Goal: Task Accomplishment & Management: Use online tool/utility

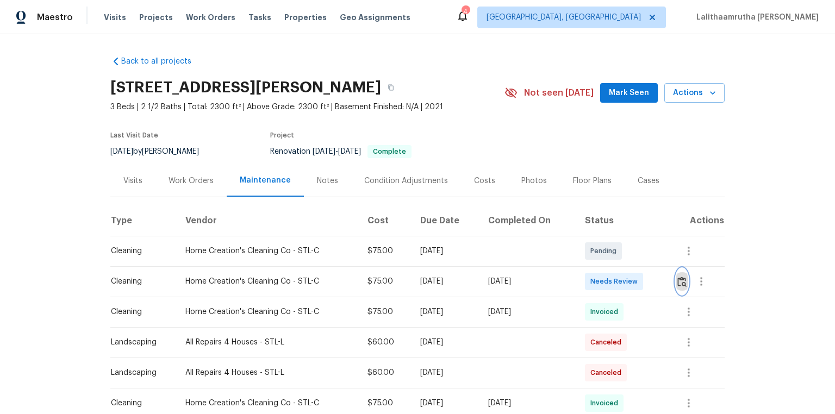
click at [594, 278] on img "button" at bounding box center [681, 282] width 9 height 10
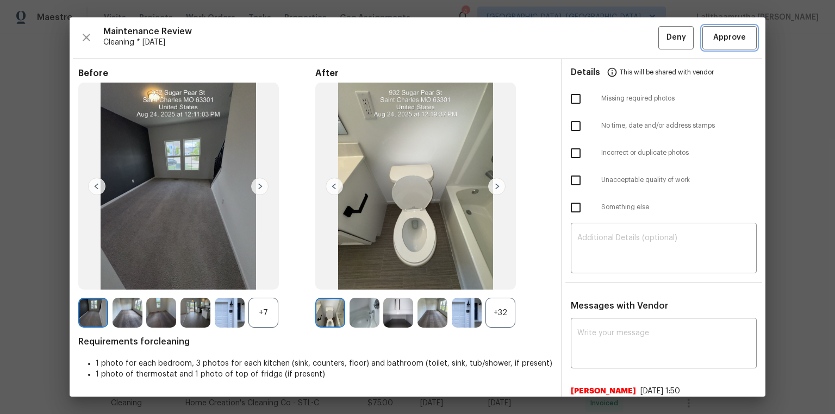
click at [594, 30] on button "Approve" at bounding box center [729, 37] width 54 height 23
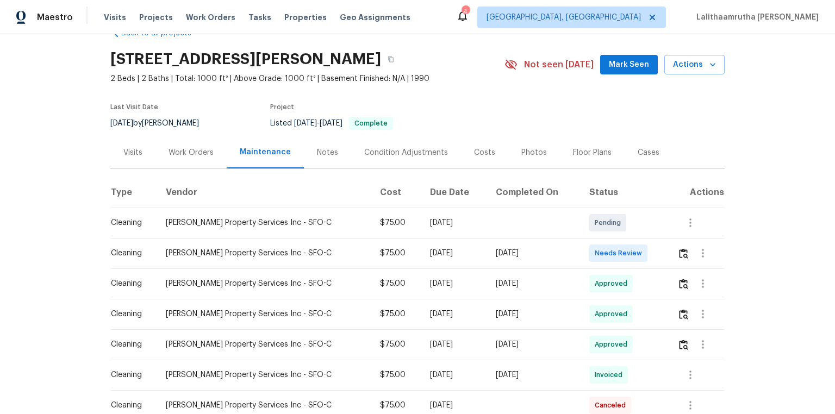
scroll to position [43, 0]
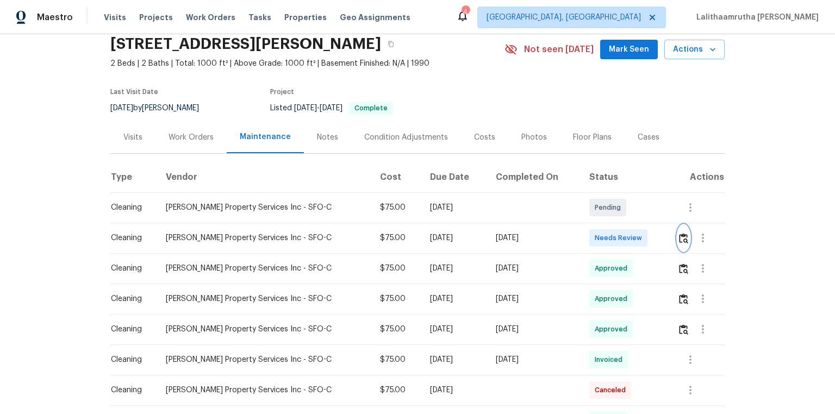
click at [594, 242] on img "button" at bounding box center [683, 238] width 9 height 10
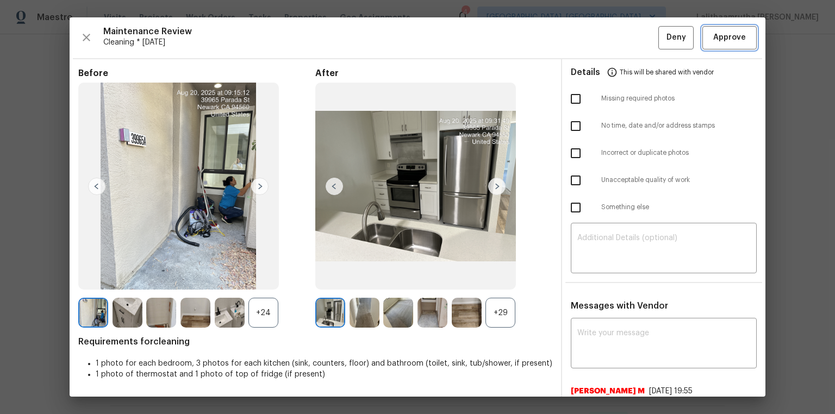
click at [594, 35] on span "Approve" at bounding box center [729, 38] width 37 height 14
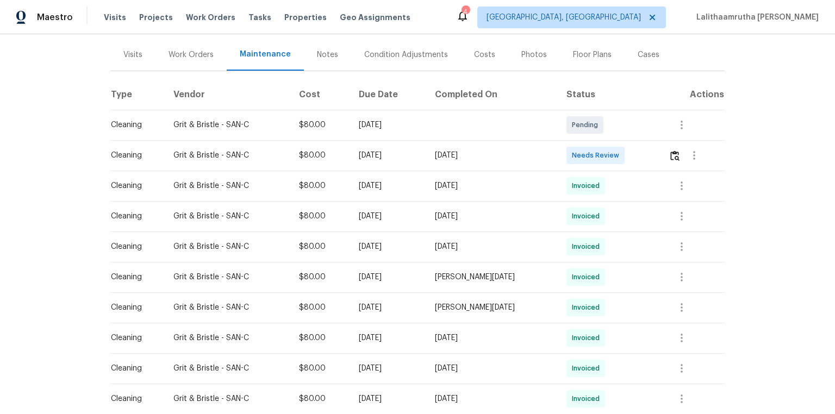
scroll to position [130, 0]
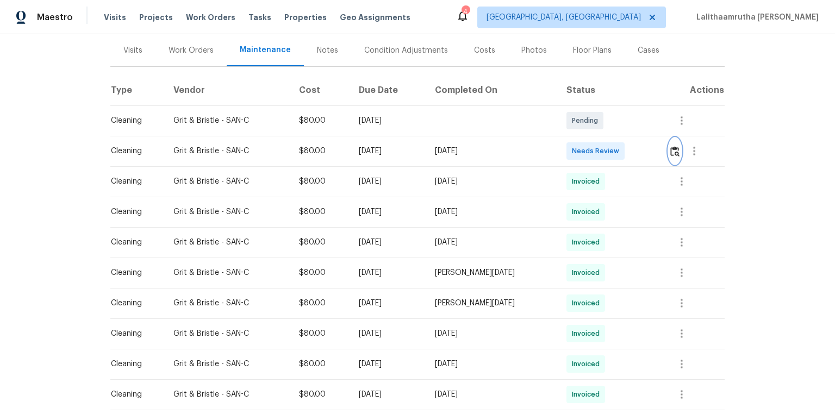
click at [594, 144] on button "button" at bounding box center [675, 151] width 13 height 26
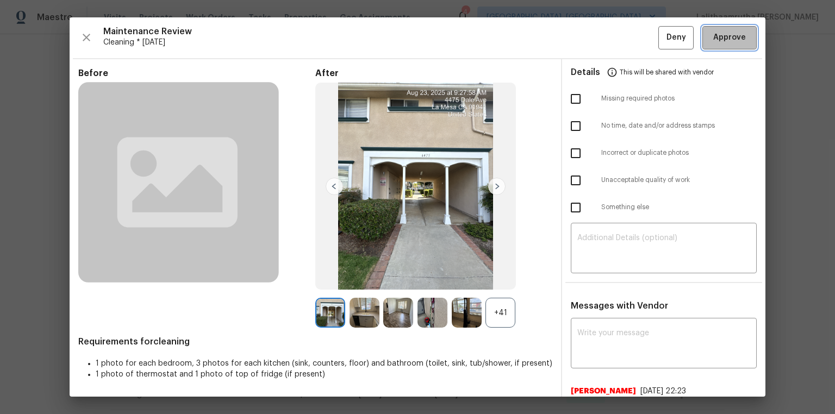
click at [594, 36] on span "Approve" at bounding box center [729, 38] width 33 height 14
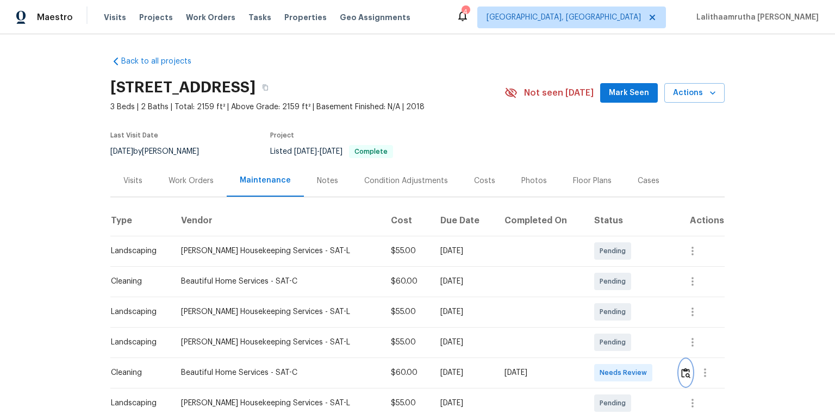
click at [594, 278] on button "button" at bounding box center [685, 373] width 13 height 26
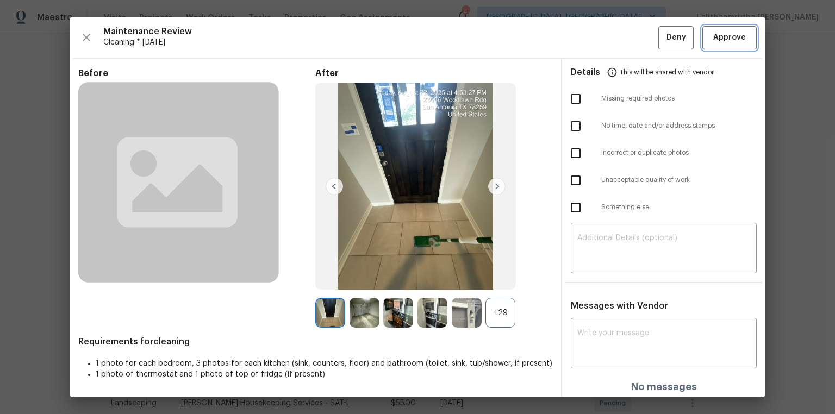
click at [594, 37] on span "Approve" at bounding box center [729, 38] width 33 height 14
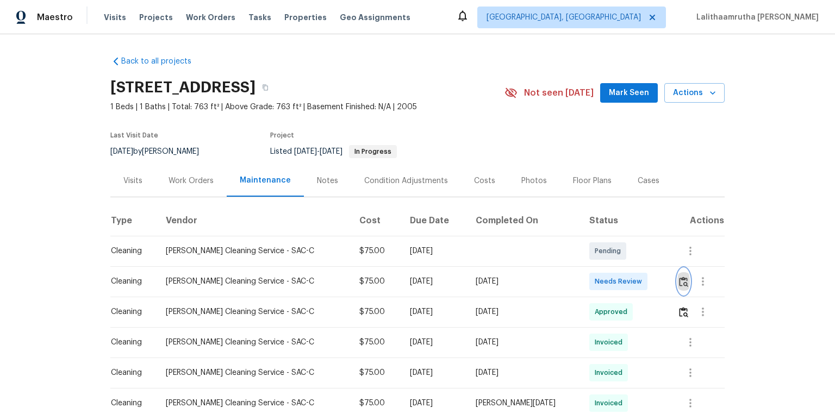
click at [594, 278] on img "button" at bounding box center [683, 282] width 9 height 10
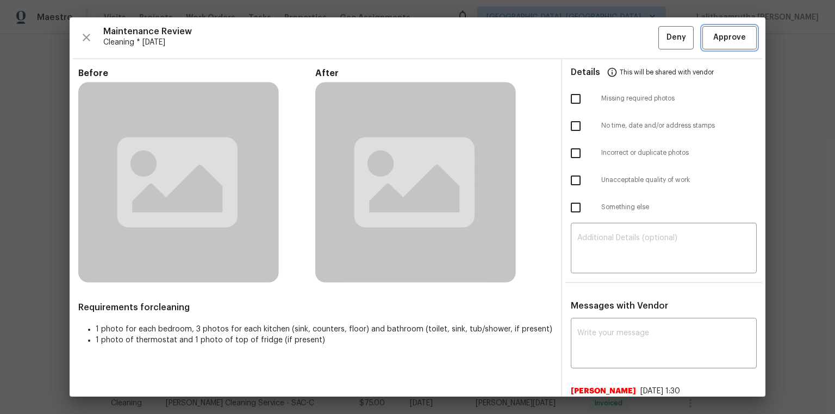
click at [594, 41] on span "Approve" at bounding box center [729, 38] width 33 height 14
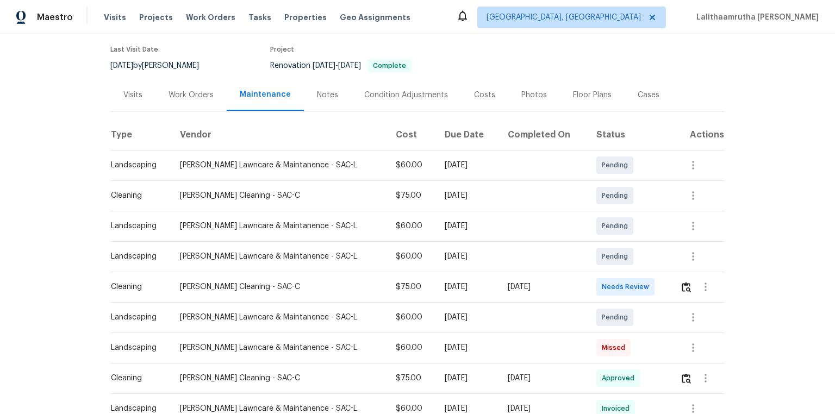
scroll to position [87, 0]
click at [594, 278] on img "button" at bounding box center [686, 286] width 9 height 10
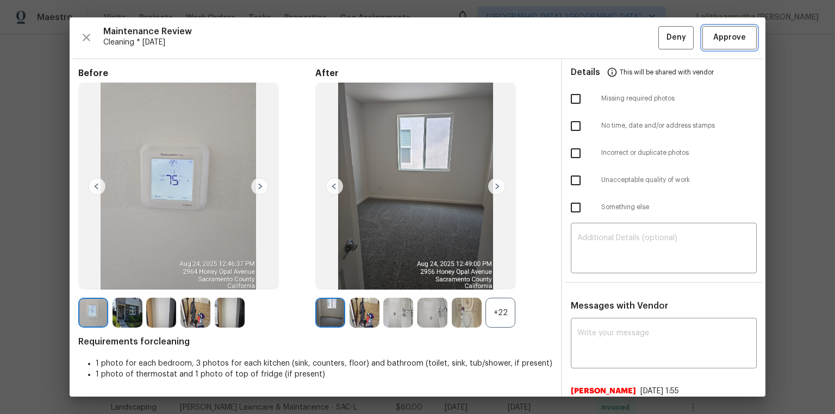
click at [594, 39] on span "Approve" at bounding box center [729, 38] width 33 height 14
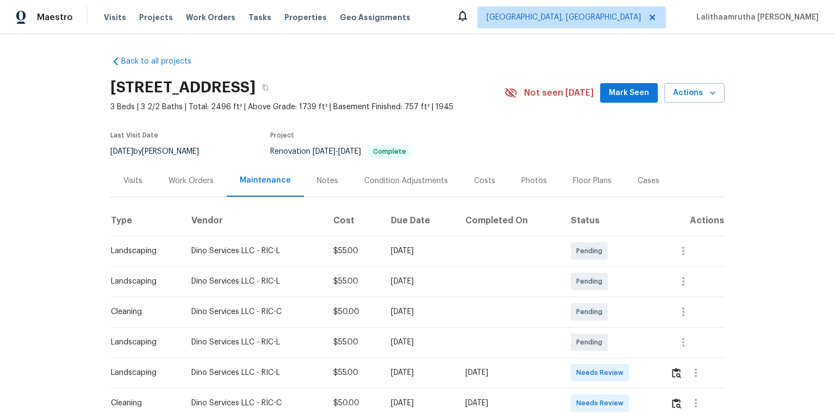
scroll to position [43, 0]
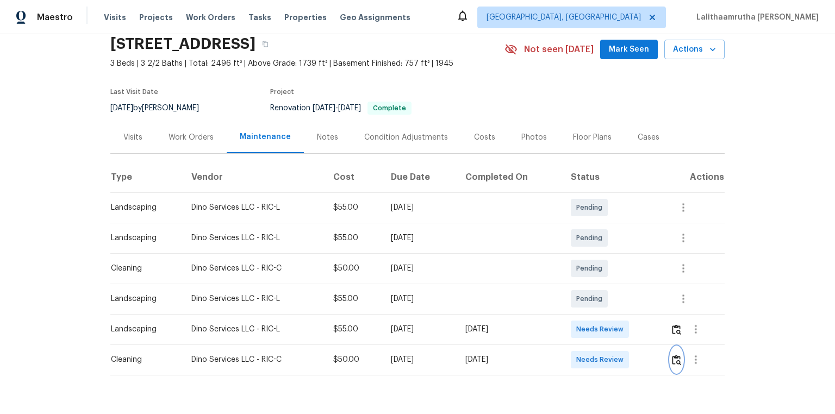
click at [594, 278] on img "button" at bounding box center [676, 360] width 9 height 10
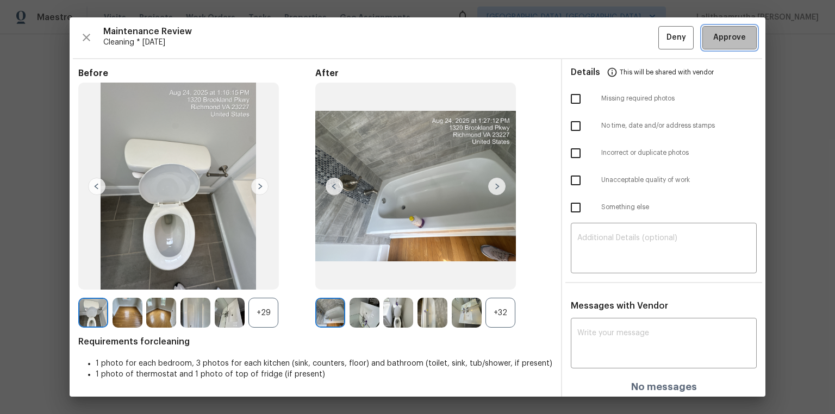
click at [594, 38] on button "Approve" at bounding box center [729, 37] width 54 height 23
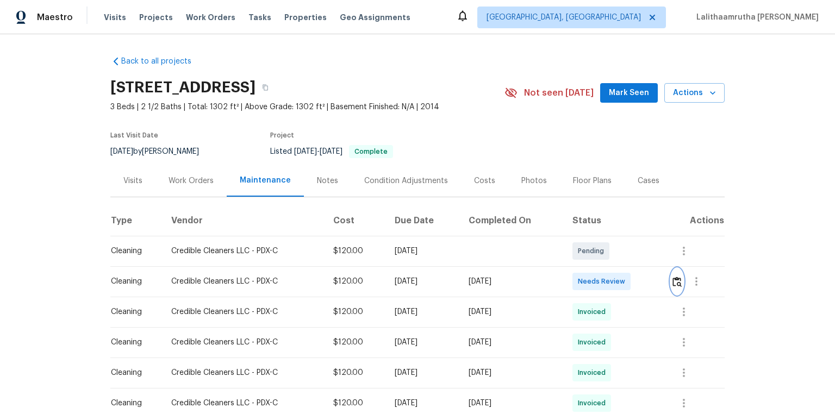
click at [594, 275] on button "button" at bounding box center [677, 282] width 13 height 26
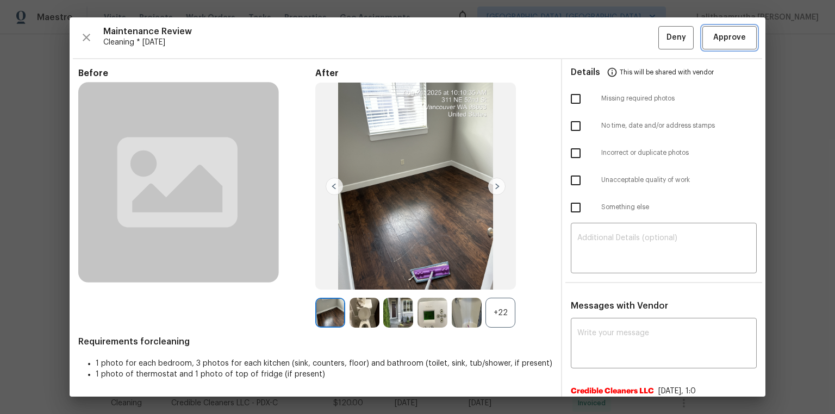
click at [594, 32] on span "Approve" at bounding box center [729, 38] width 33 height 14
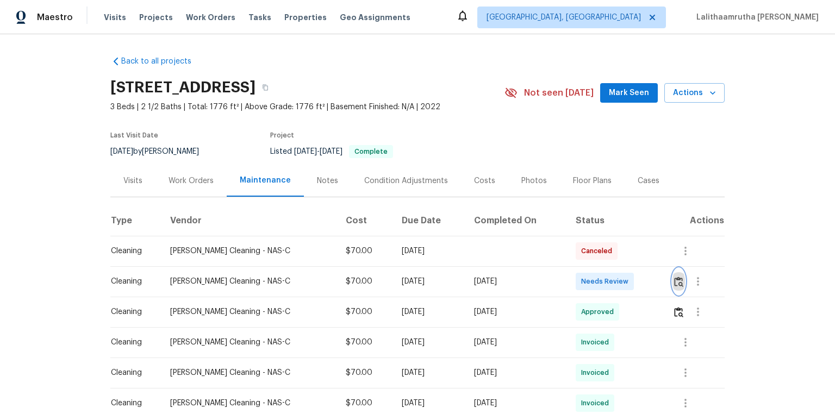
click at [594, 278] on img "button" at bounding box center [678, 282] width 9 height 10
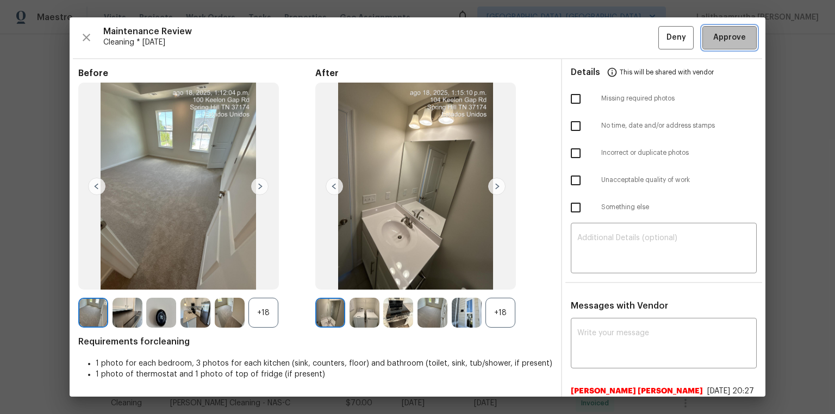
click at [594, 28] on button "Approve" at bounding box center [729, 37] width 54 height 23
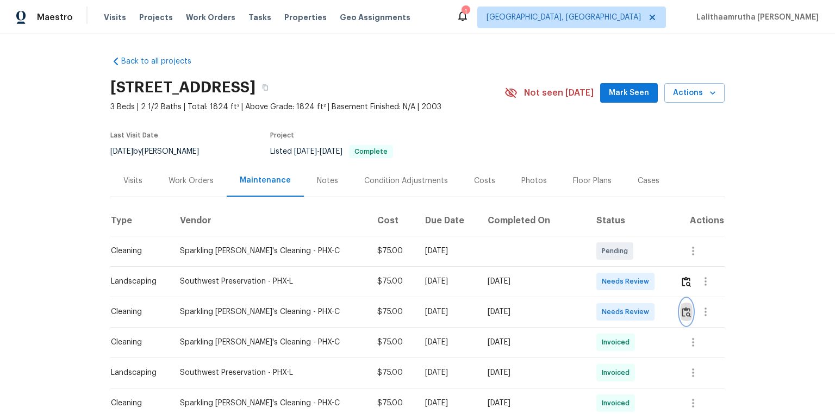
click at [683, 310] on img "button" at bounding box center [686, 312] width 9 height 10
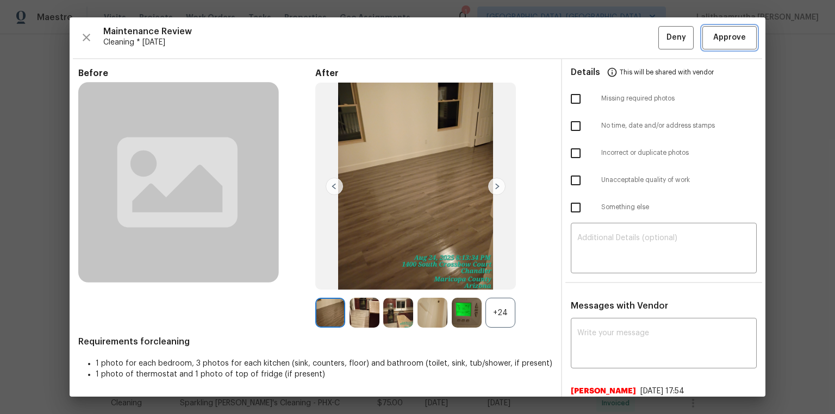
click at [718, 33] on span "Approve" at bounding box center [729, 38] width 33 height 14
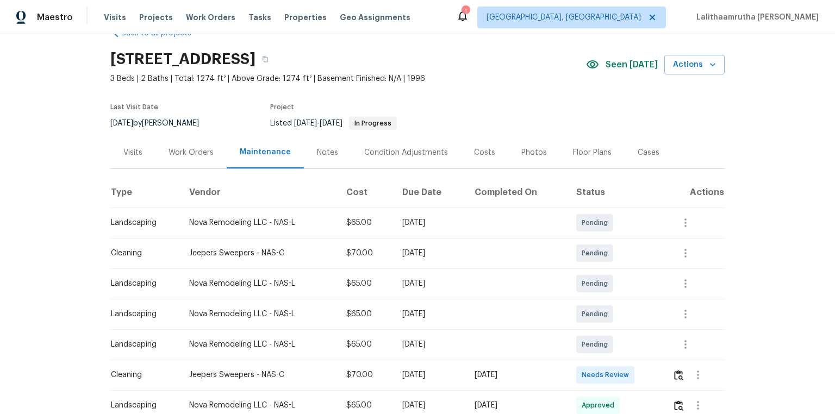
scroll to position [43, 0]
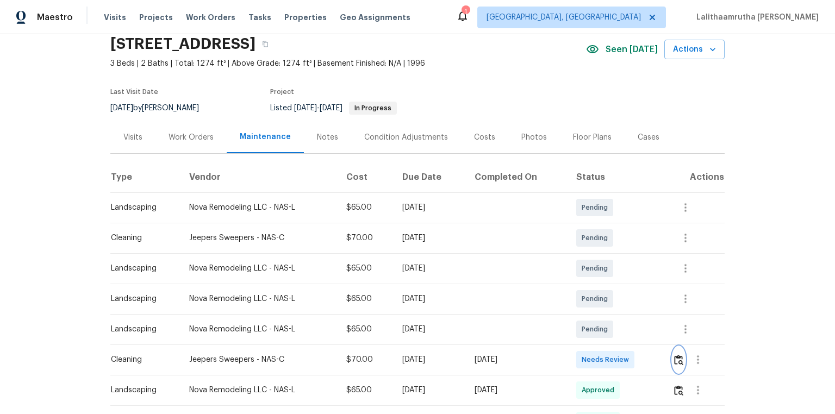
click at [594, 278] on img "button" at bounding box center [678, 360] width 9 height 10
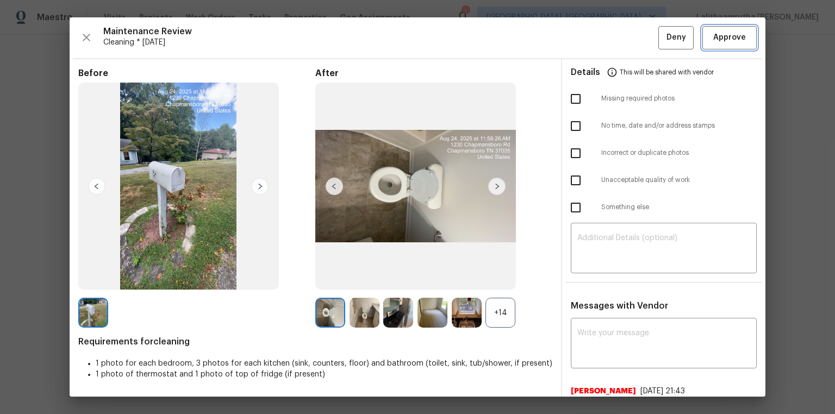
click at [594, 43] on span "Approve" at bounding box center [729, 38] width 33 height 14
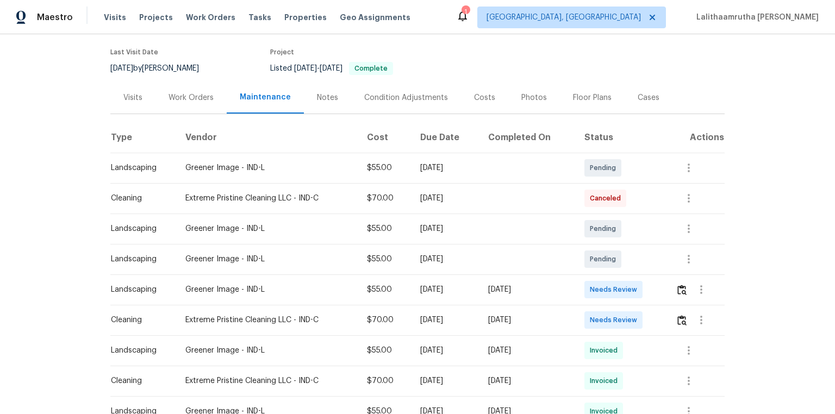
scroll to position [87, 0]
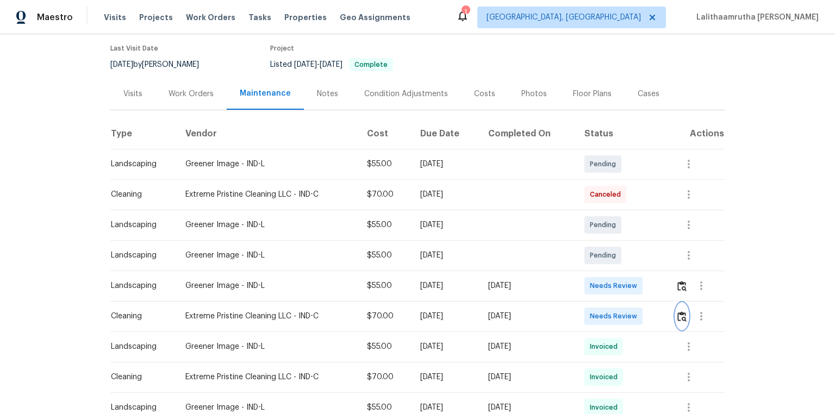
click at [594, 278] on img "button" at bounding box center [681, 316] width 9 height 10
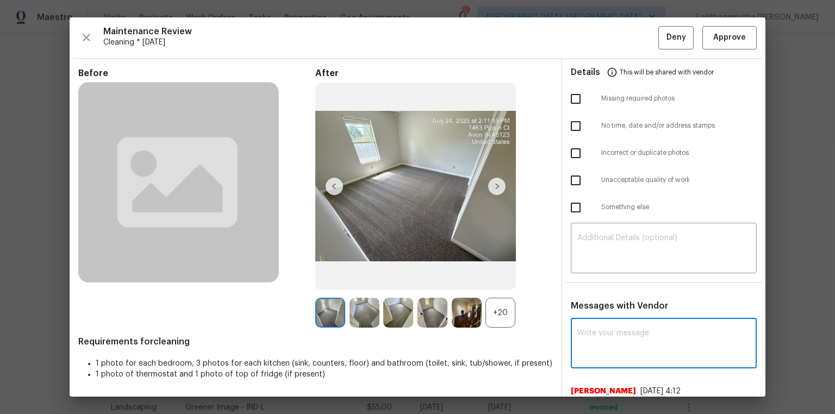
click at [594, 278] on textarea at bounding box center [663, 344] width 173 height 30
paste textarea "Maintenance Audit Team: Hello! Unfortunately, this cleaning visit completed on …"
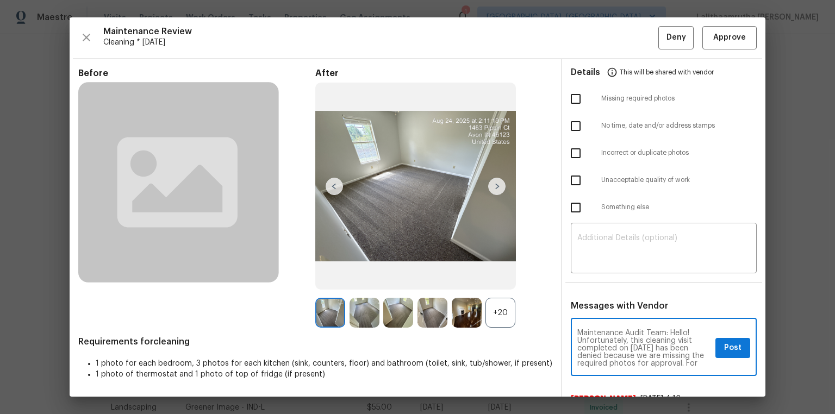
scroll to position [0, 0]
type textarea "Maintenance Audit Team: Hello! Unfortunately, this cleaning visit completed on …"
click at [594, 221] on ul "Details This will be shared with vendor Missing required photos No time, date a…" at bounding box center [663, 142] width 203 height 166
click at [594, 228] on div "​" at bounding box center [664, 250] width 186 height 48
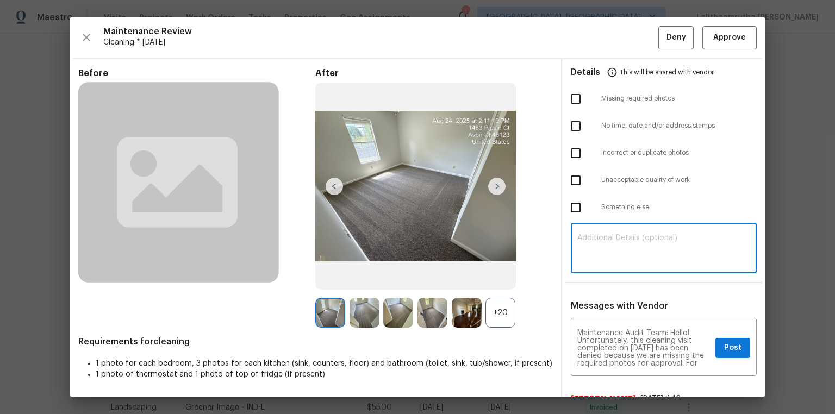
paste textarea "Maintenance Audit Team: Hello! Unfortunately, this cleaning visit completed on …"
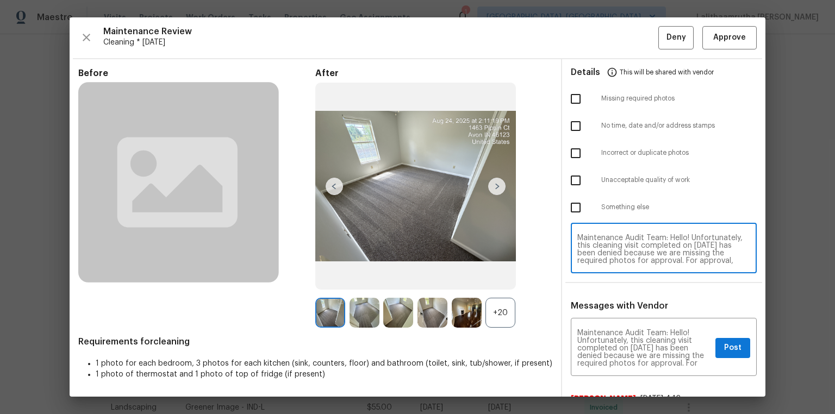
scroll to position [98, 0]
type textarea "Maintenance Audit Team: Hello! Unfortunately, this cleaning visit completed on …"
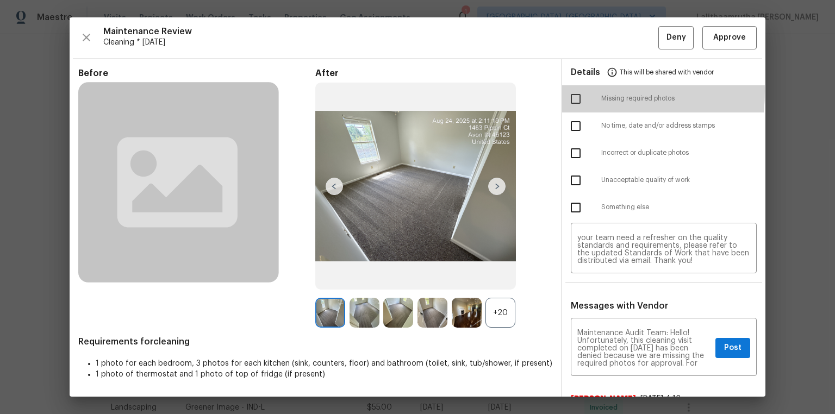
click at [569, 91] on input "checkbox" at bounding box center [575, 99] width 23 height 23
checkbox input "true"
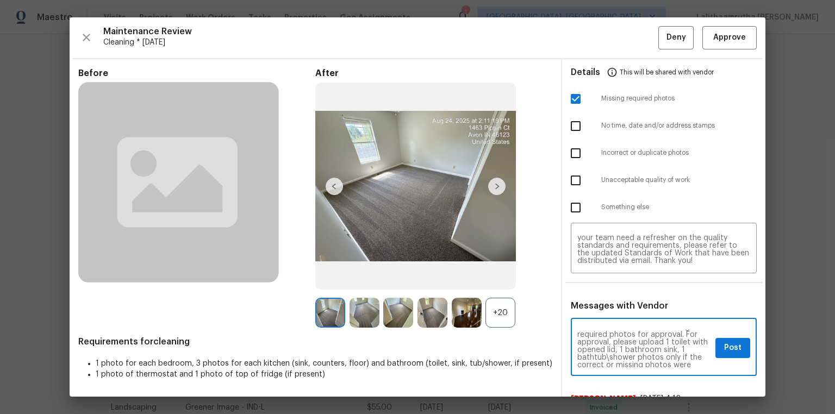
scroll to position [35, 0]
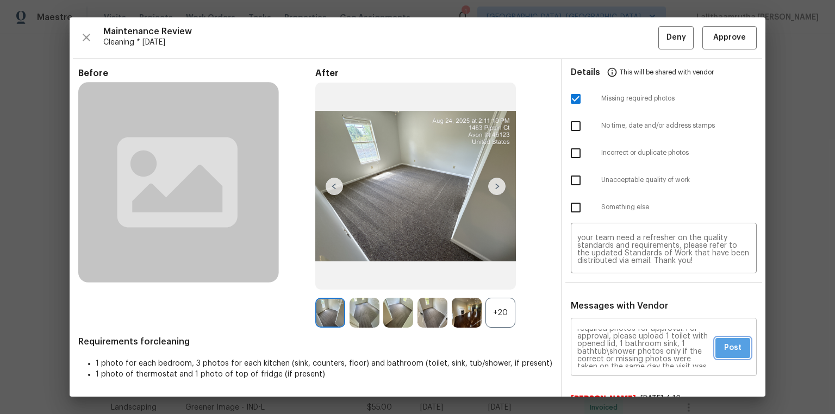
click at [594, 278] on button "Post" at bounding box center [732, 348] width 35 height 20
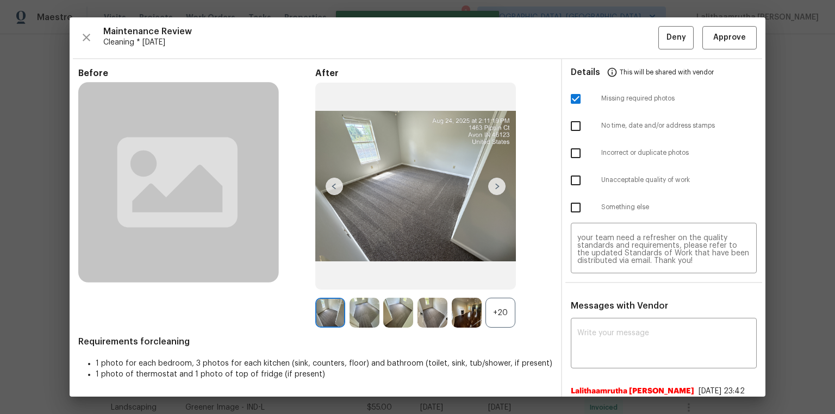
scroll to position [0, 0]
click at [594, 54] on div "Maintenance Review Cleaning * Mon, Aug 18 Deny Approve Before After +20 Require…" at bounding box center [418, 206] width 696 height 379
click at [594, 44] on button "Deny" at bounding box center [675, 37] width 35 height 23
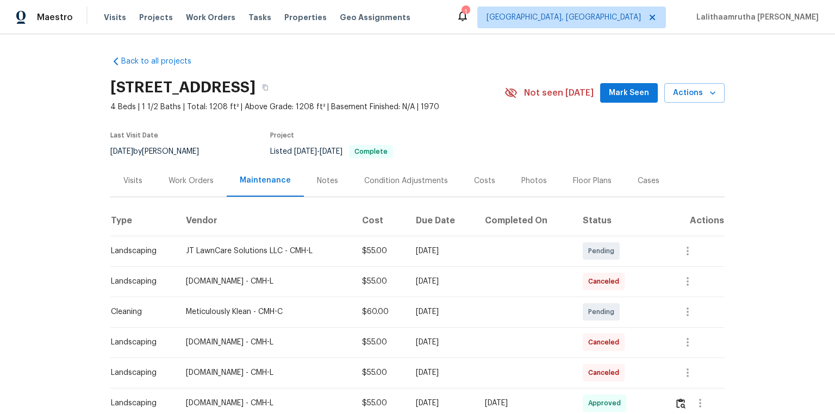
scroll to position [43, 0]
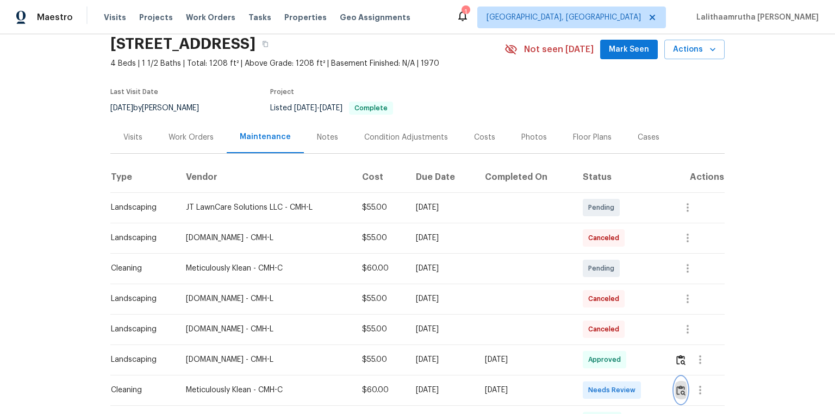
click at [676, 387] on img "button" at bounding box center [680, 390] width 9 height 10
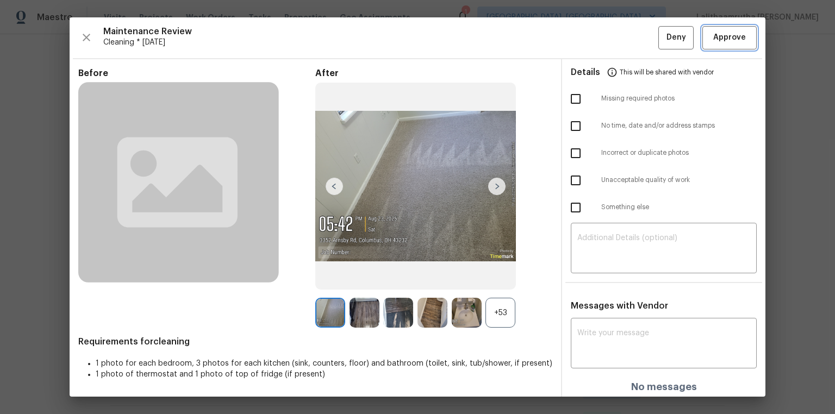
click at [728, 30] on button "Approve" at bounding box center [729, 37] width 54 height 23
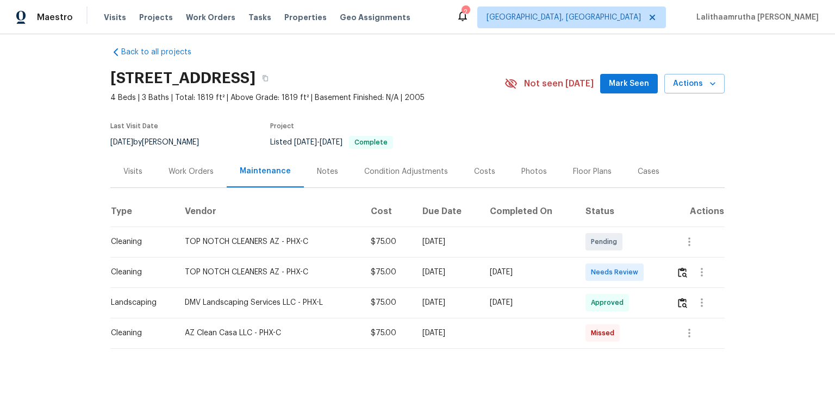
scroll to position [15, 0]
click at [685, 267] on img "button" at bounding box center [682, 272] width 9 height 10
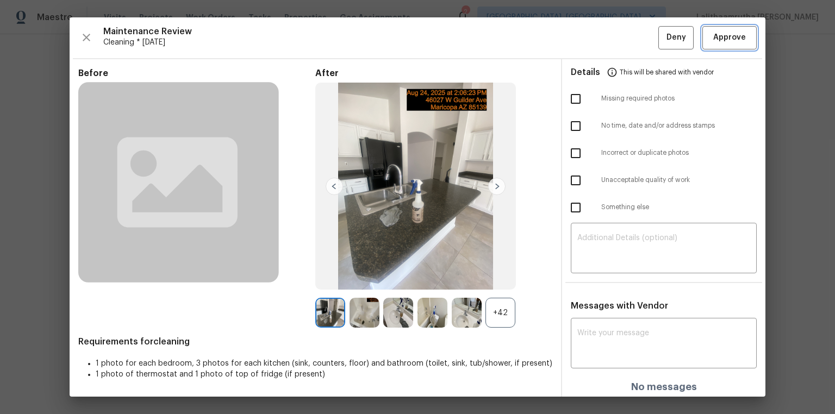
click at [734, 37] on span "Approve" at bounding box center [729, 38] width 33 height 14
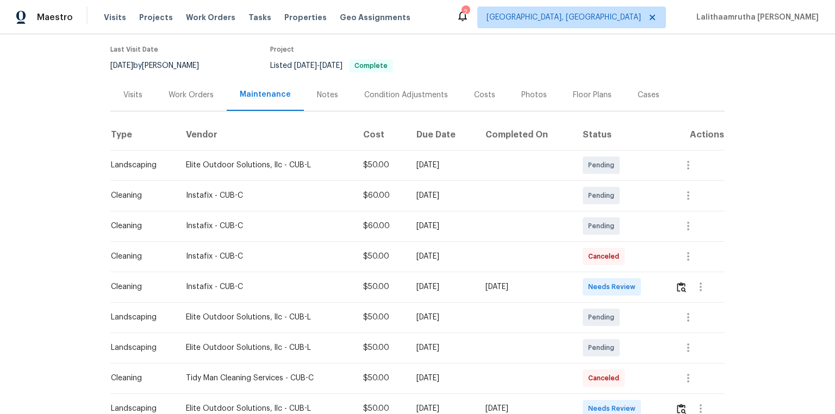
scroll to position [87, 0]
click at [594, 278] on button "button" at bounding box center [681, 286] width 13 height 26
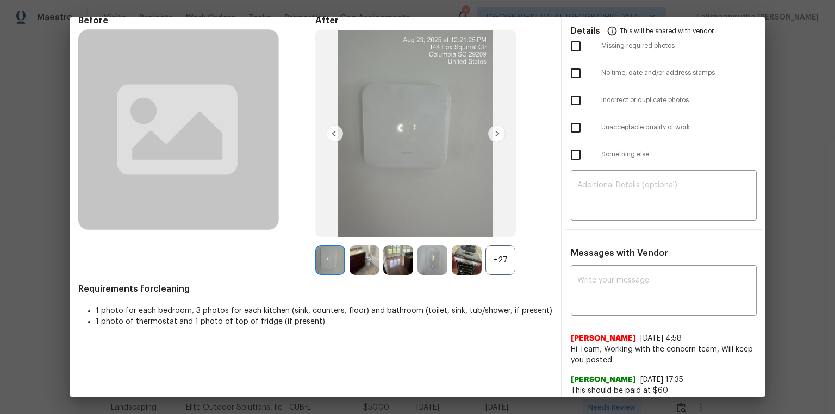
scroll to position [59, 0]
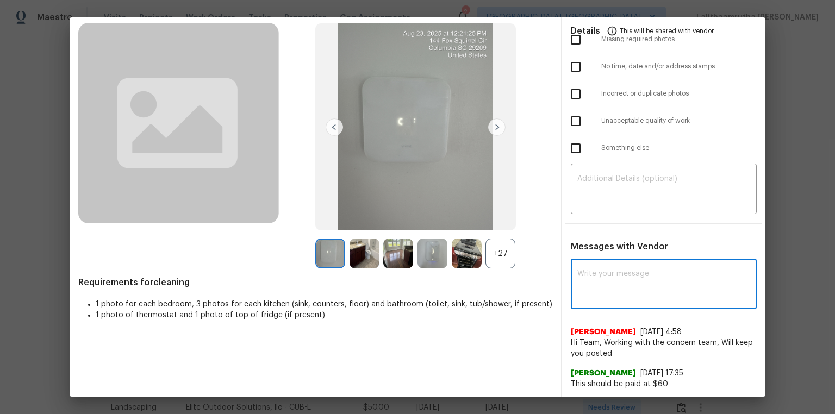
click at [594, 278] on textarea at bounding box center [663, 285] width 173 height 30
paste textarea "Maintenance Audit Team: Hello! After further review, the visit on 06/22/2025, h…"
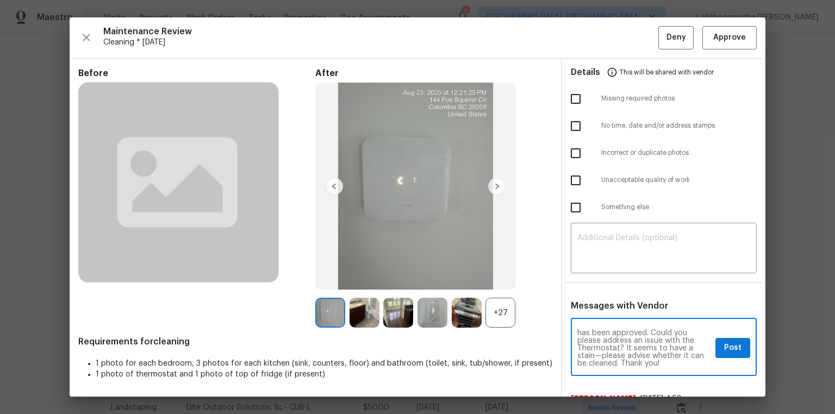
scroll to position [0, 0]
click at [583, 278] on textarea "Maintenance Audit Team: Hello! After further review, the visit on 06/22/2025, h…" at bounding box center [644, 348] width 134 height 38
click at [594, 278] on textarea "Maintenance Audit Team: Hello! After further review, the visit on 08/22/2025, h…" at bounding box center [644, 348] width 134 height 38
type textarea "Maintenance Audit Team: Hello! After further review, the visit on 08/24/2025, h…"
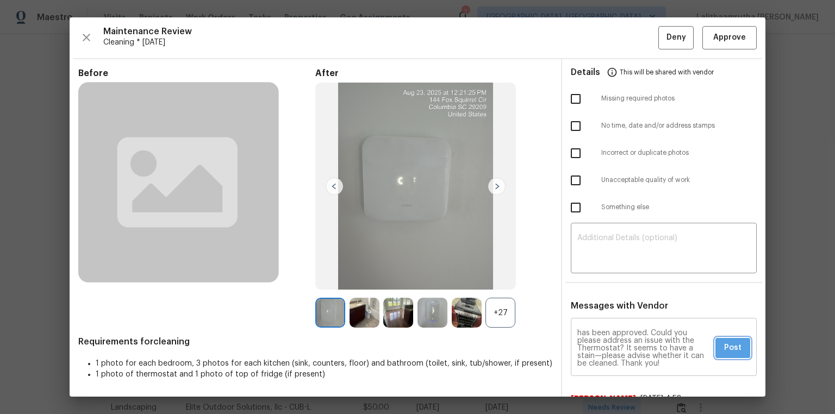
click at [594, 278] on span "Post" at bounding box center [732, 348] width 17 height 14
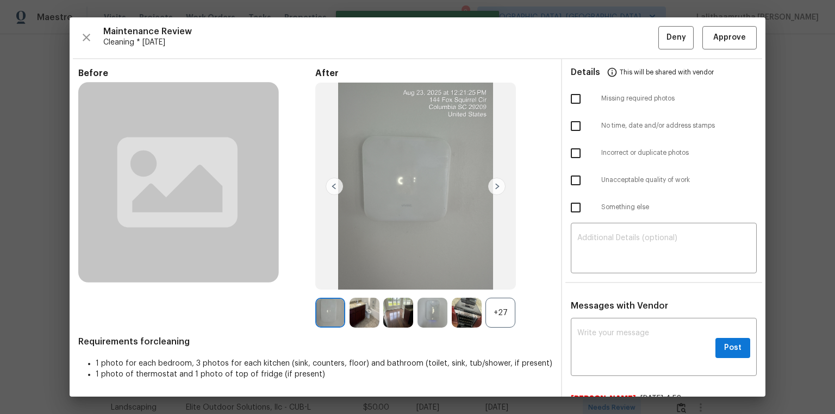
scroll to position [0, 0]
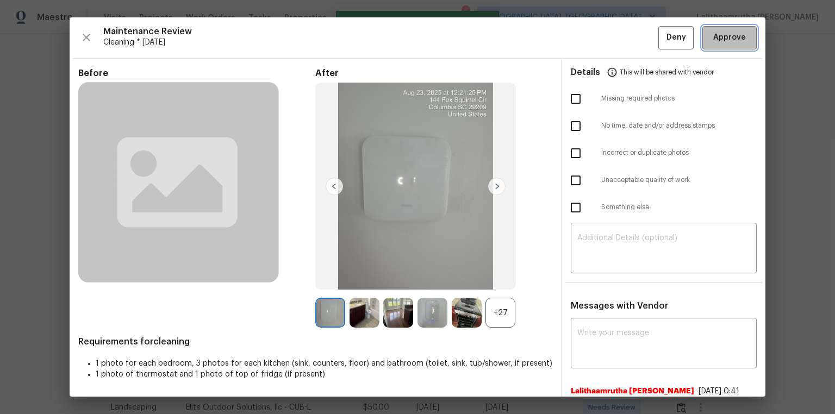
click at [594, 34] on span "Approve" at bounding box center [729, 38] width 33 height 14
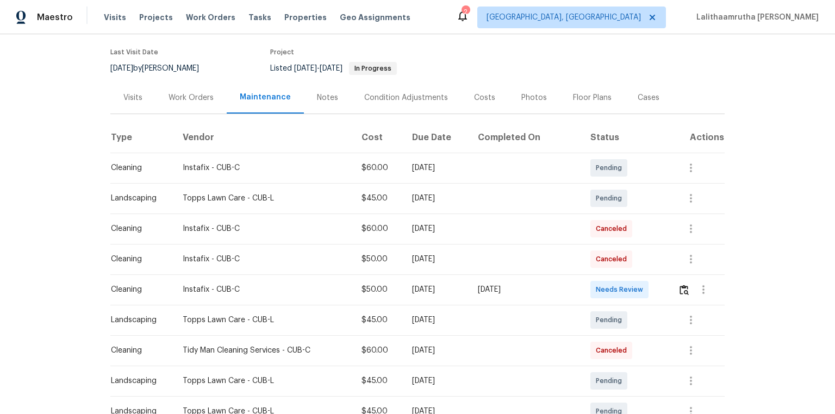
scroll to position [87, 0]
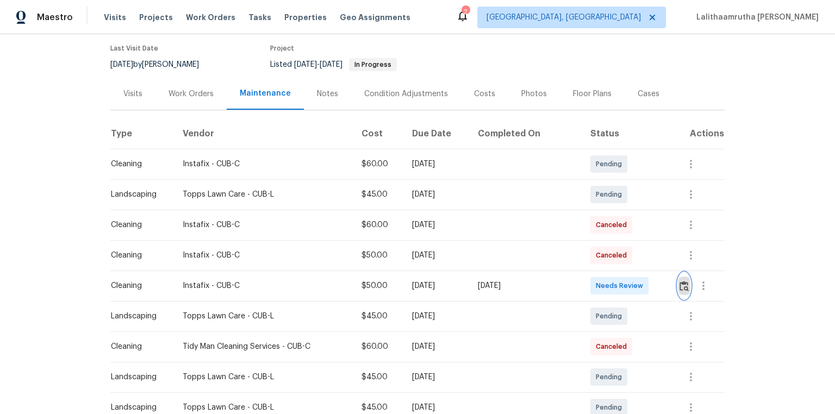
click at [594, 278] on img "button" at bounding box center [683, 286] width 9 height 10
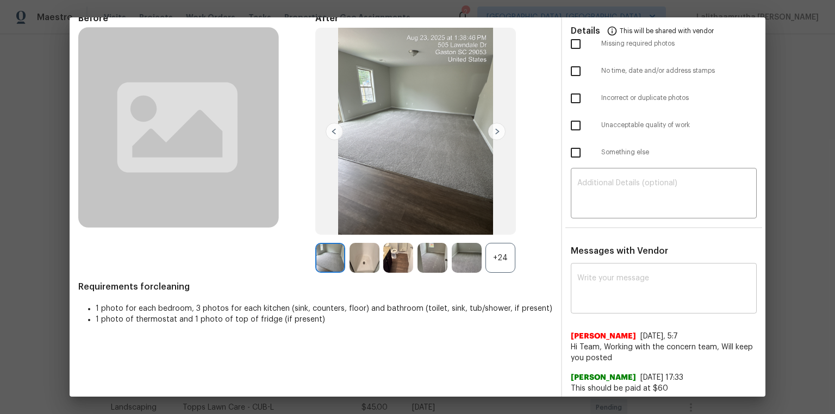
scroll to position [59, 0]
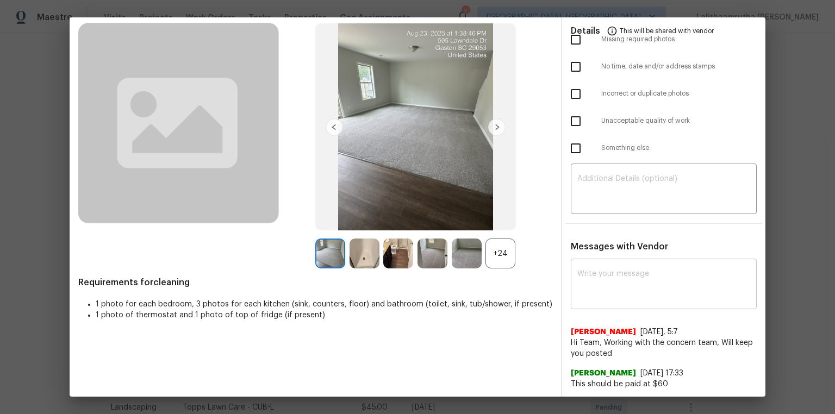
click at [594, 278] on textarea at bounding box center [663, 285] width 173 height 30
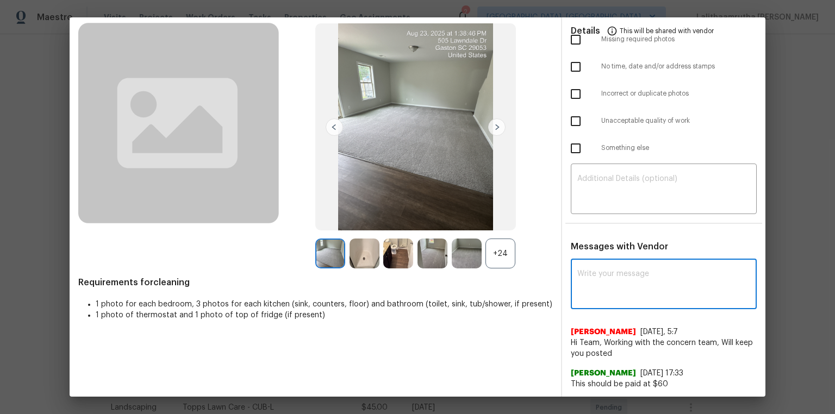
paste textarea "Maintenance Audit Team: Hello! After further review, the visit([DATE]) has been…"
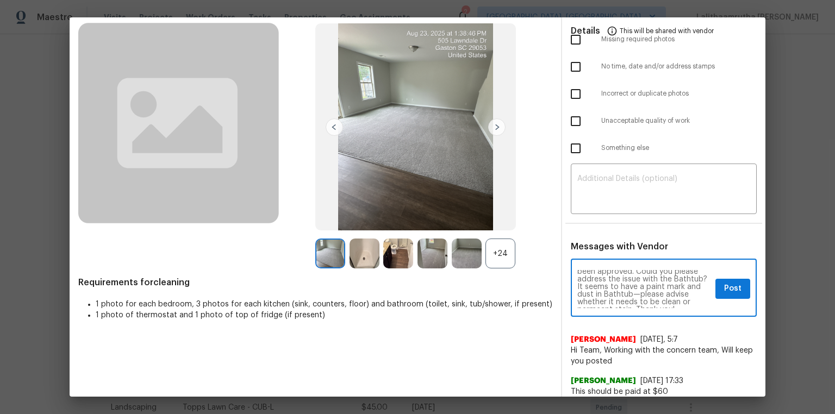
scroll to position [0, 0]
click at [594, 278] on textarea "Maintenance Audit Team: Hello! After further review, the visit([DATE]) has been…" at bounding box center [644, 289] width 134 height 38
click at [594, 278] on textarea "Maintenance Audit Team: Hello! After further review, the visit(08/24/2025) has …" at bounding box center [644, 289] width 134 height 38
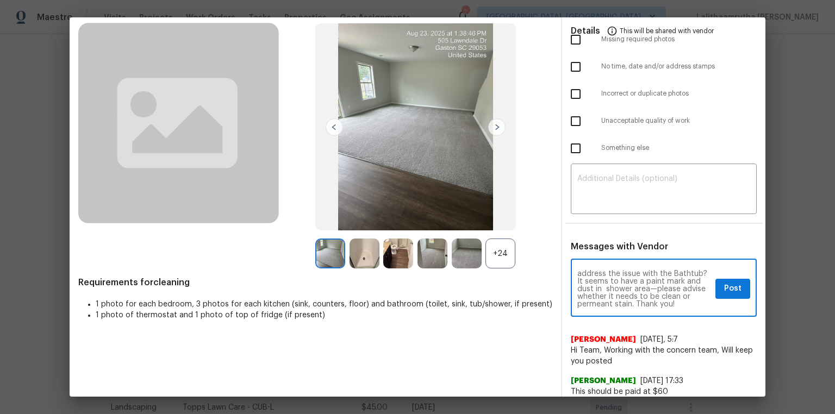
click at [594, 278] on textarea "Maintenance Audit Team: Hello! After further review, the visit(08/24/2025) has …" at bounding box center [644, 289] width 134 height 38
type textarea "Maintenance Audit Team: Hello! After further review, the visit(08/24/2025) has …"
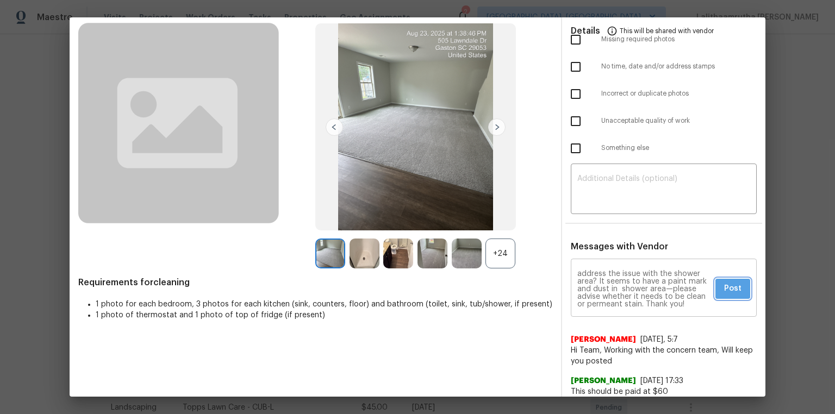
click at [594, 278] on span "Post" at bounding box center [732, 289] width 17 height 14
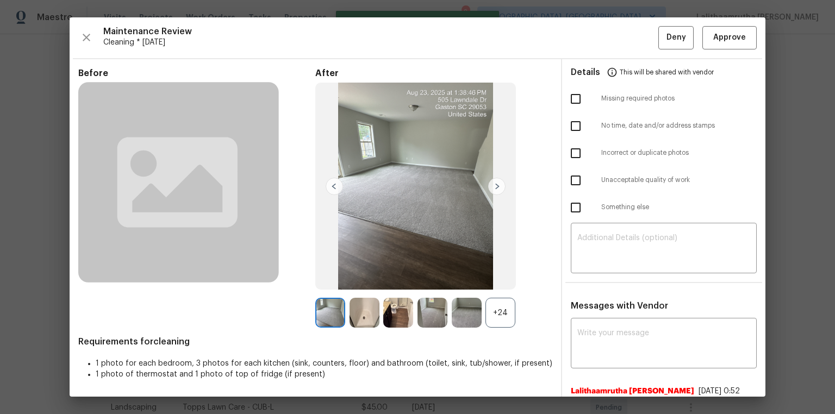
scroll to position [0, 0]
click at [594, 37] on span "Approve" at bounding box center [729, 38] width 33 height 14
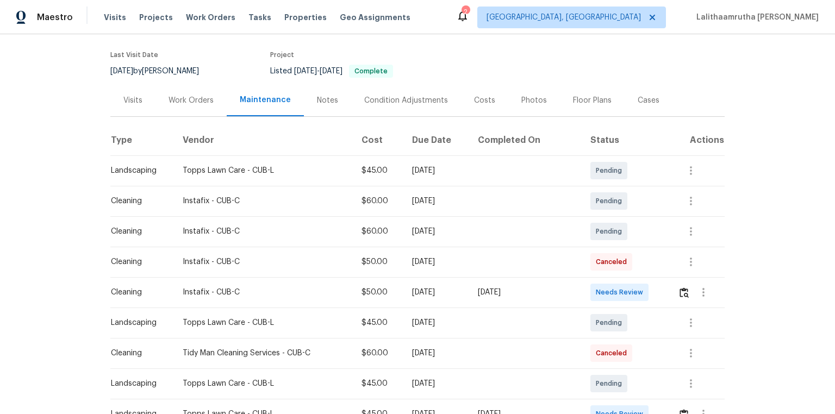
scroll to position [130, 0]
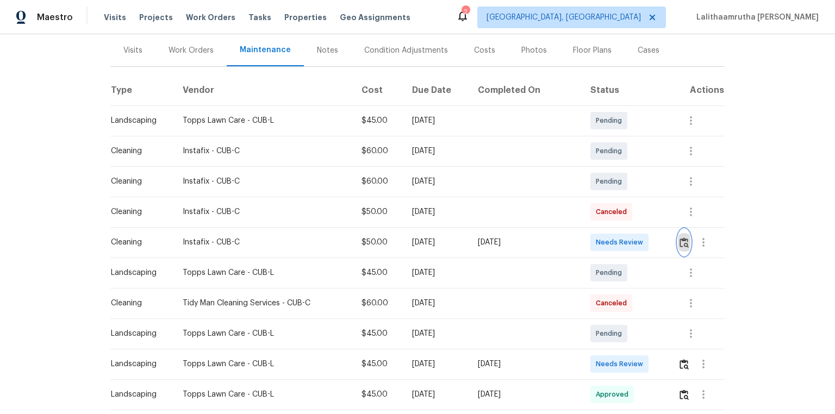
click at [594, 241] on img "button" at bounding box center [683, 243] width 9 height 10
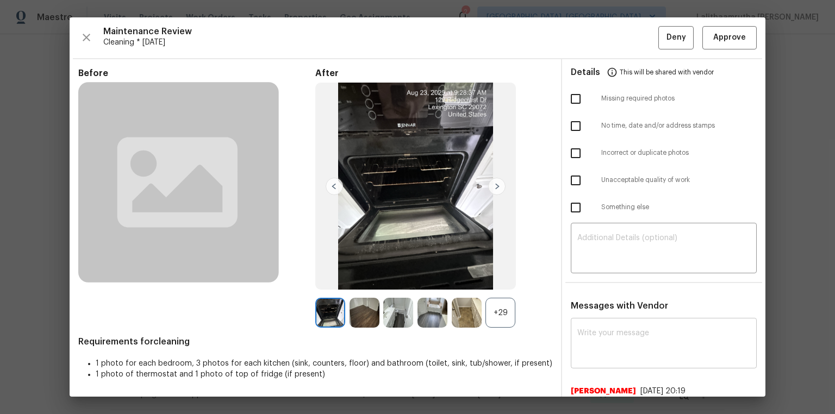
click at [594, 278] on textarea at bounding box center [663, 344] width 173 height 30
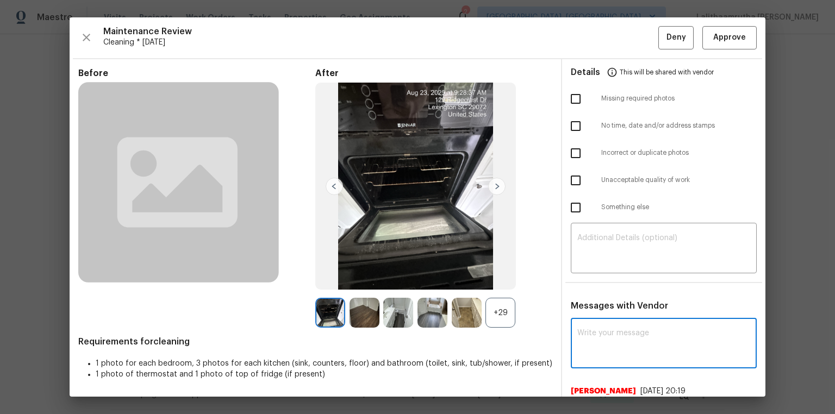
paste textarea "Maintenance Audit Team: Hello! Unfortunately, this cleaning visit completed on …"
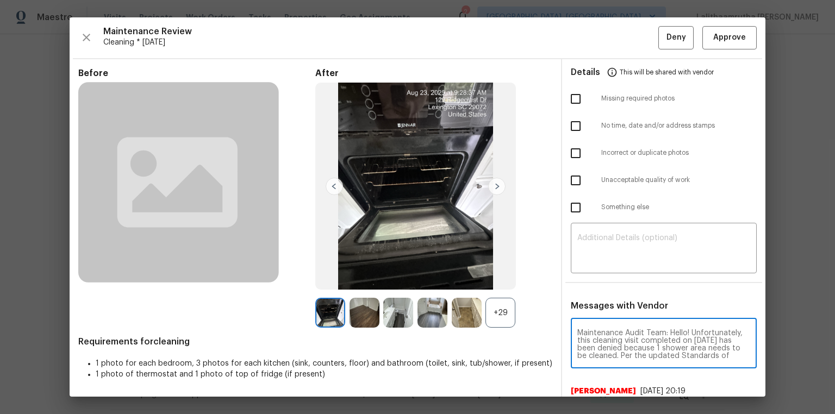
scroll to position [114, 0]
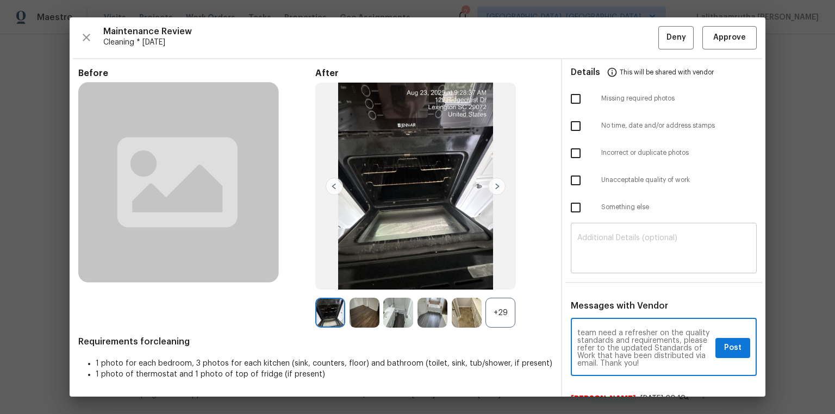
type textarea "Maintenance Audit Team: Hello! Unfortunately, this cleaning visit completed on …"
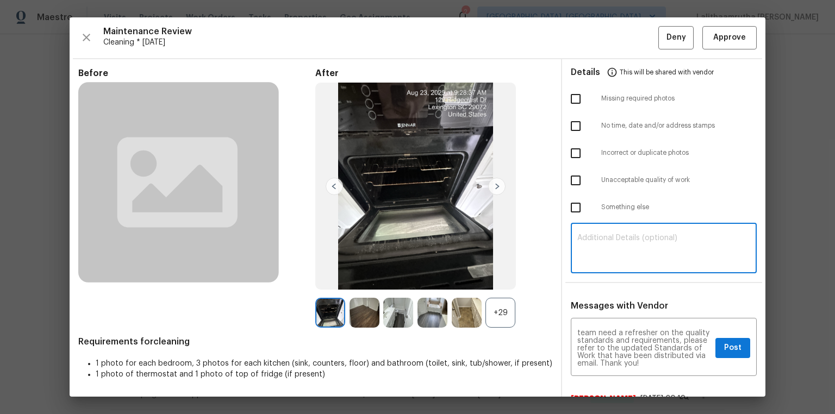
click at [594, 241] on textarea at bounding box center [663, 249] width 173 height 30
paste textarea "Maintenance Audit Team: Hello! Unfortunately, this cleaning visit completed on …"
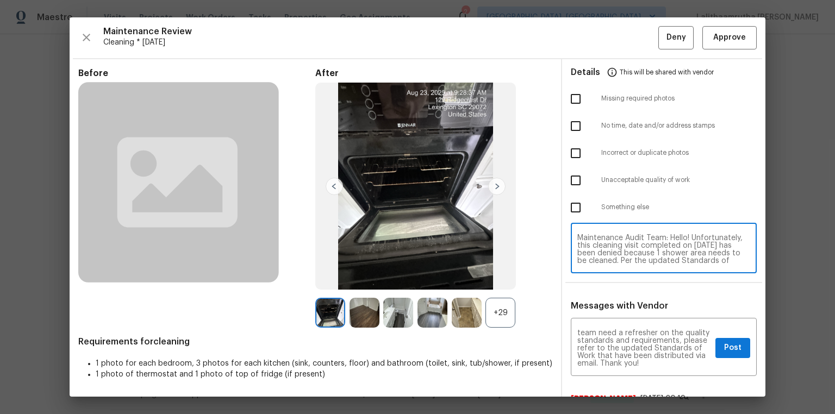
scroll to position [83, 0]
type textarea "Maintenance Audit Team: Hello! Unfortunately, this cleaning visit completed on …"
click at [566, 176] on input "checkbox" at bounding box center [575, 180] width 23 height 23
checkbox input "true"
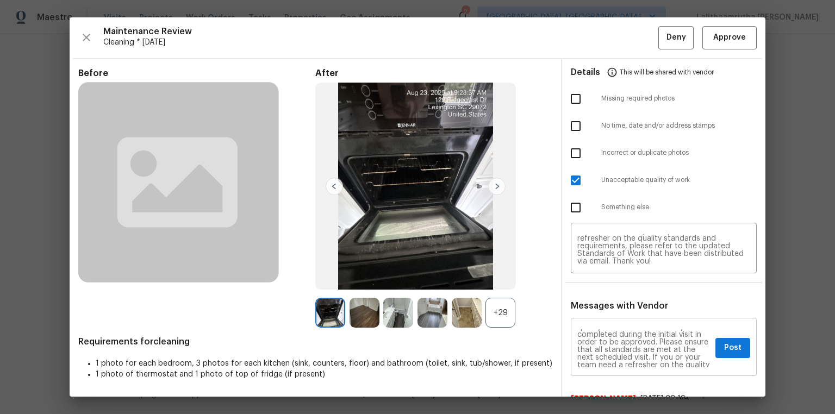
scroll to position [0, 0]
click at [594, 278] on span "Post" at bounding box center [732, 348] width 17 height 14
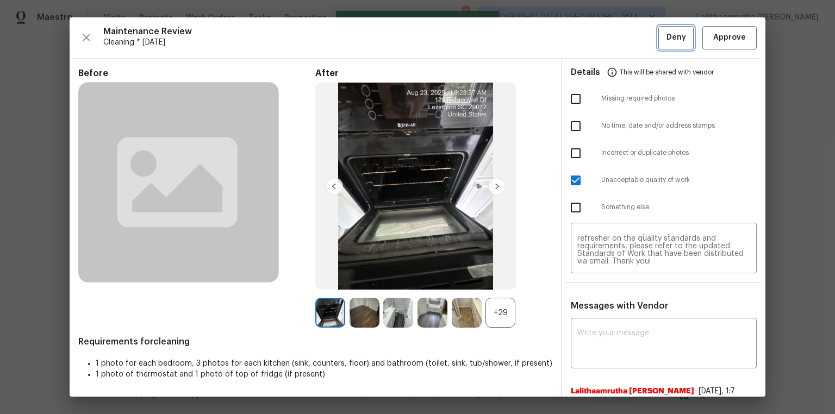
click at [594, 36] on span "Deny" at bounding box center [676, 38] width 20 height 14
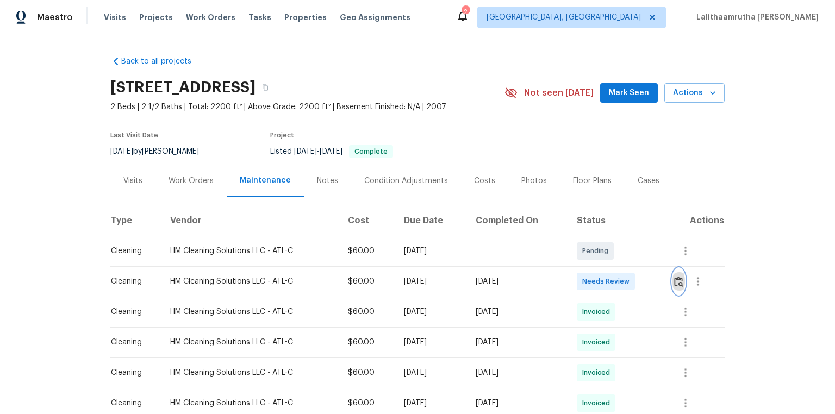
click at [594, 278] on img "button" at bounding box center [678, 282] width 9 height 10
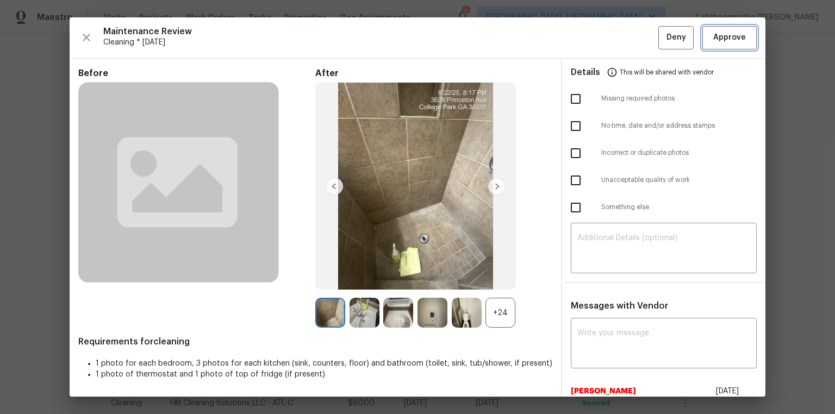
click at [594, 38] on span "Approve" at bounding box center [729, 38] width 33 height 14
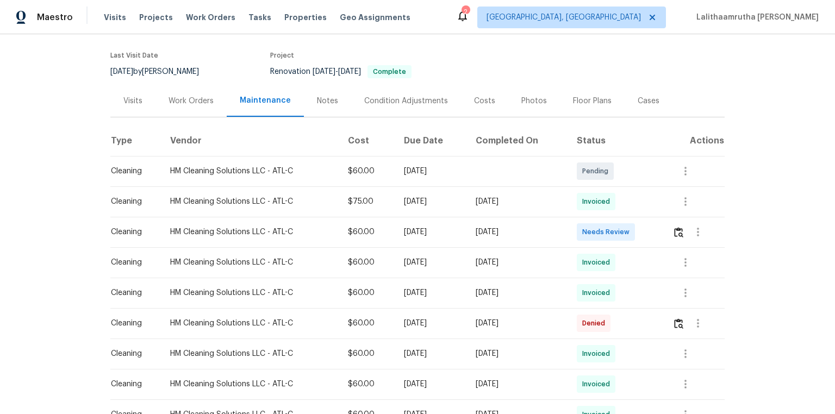
scroll to position [87, 0]
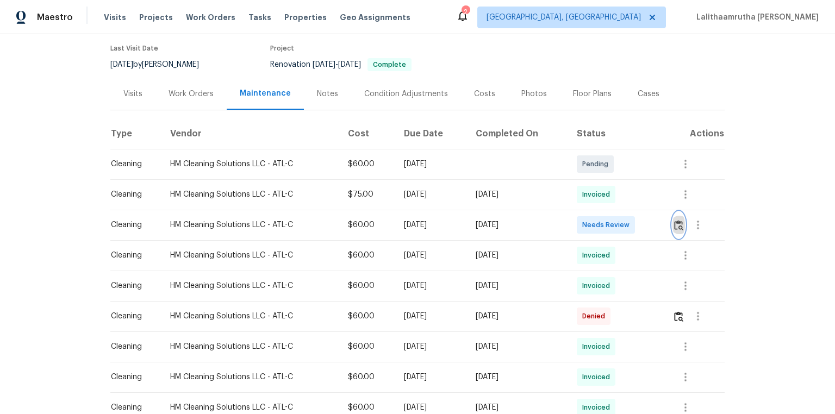
click at [676, 219] on button "button" at bounding box center [678, 225] width 13 height 26
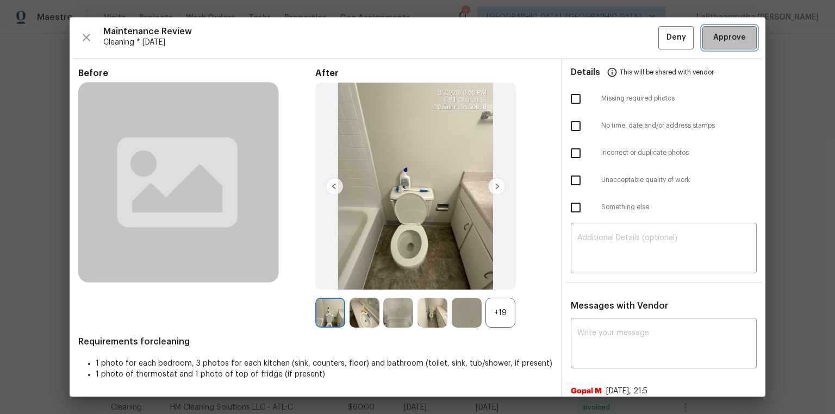
click at [722, 32] on span "Approve" at bounding box center [729, 38] width 33 height 14
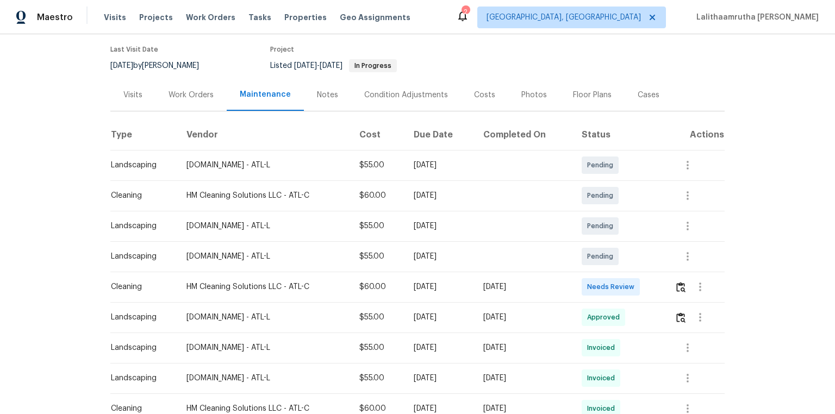
scroll to position [87, 0]
click at [594, 278] on img "button" at bounding box center [680, 286] width 9 height 10
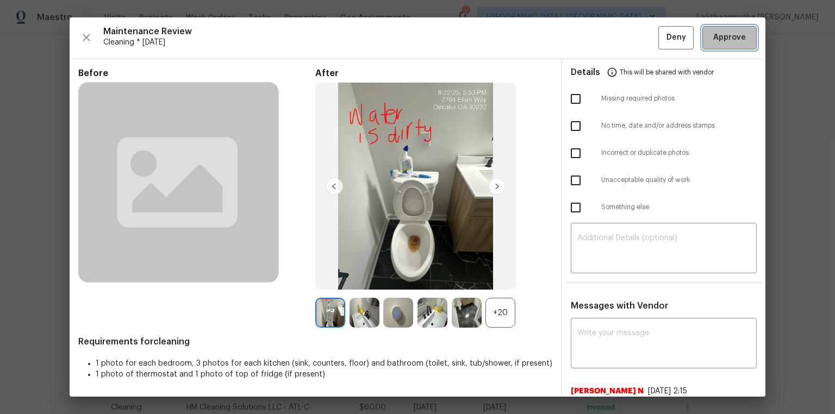
click at [594, 36] on span "Approve" at bounding box center [729, 38] width 33 height 14
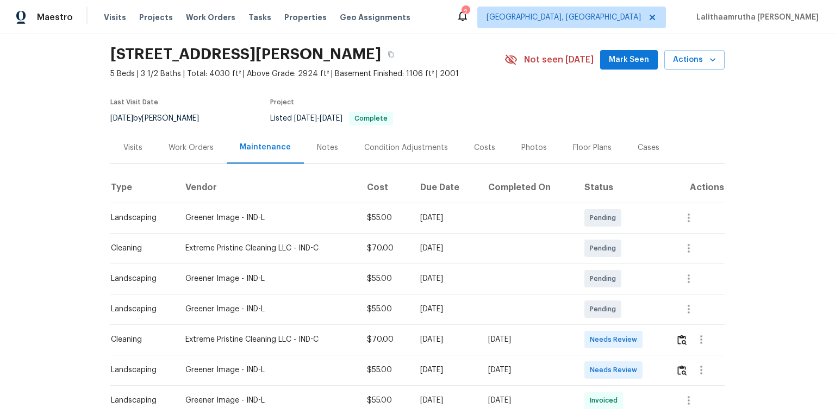
scroll to position [43, 0]
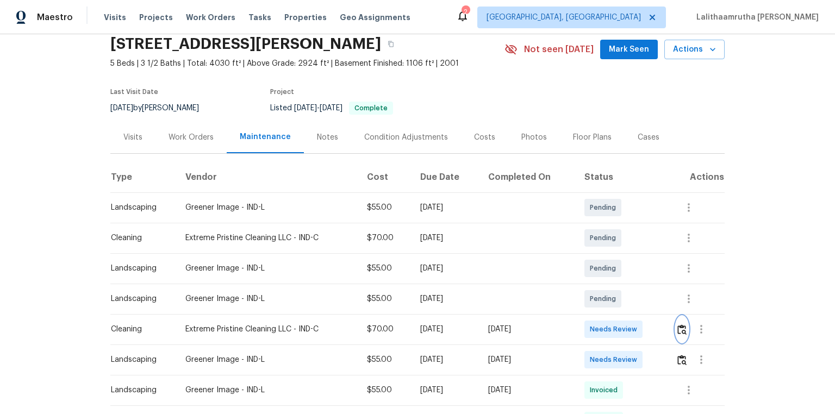
click at [594, 278] on img "button" at bounding box center [681, 330] width 9 height 10
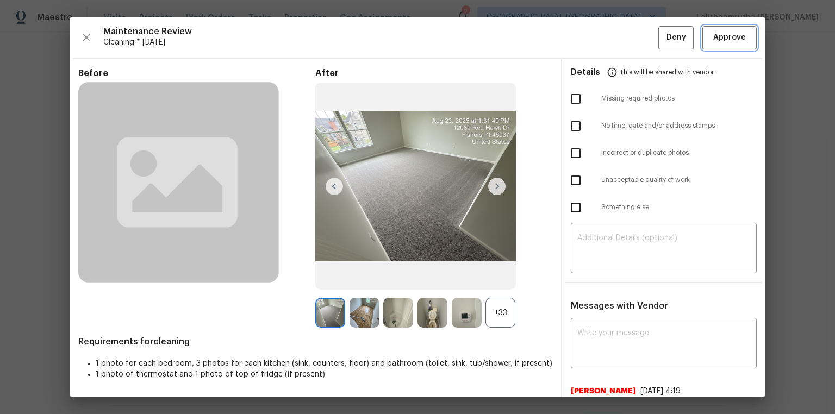
click at [594, 41] on span "Approve" at bounding box center [729, 38] width 33 height 14
